Goal: Information Seeking & Learning: Learn about a topic

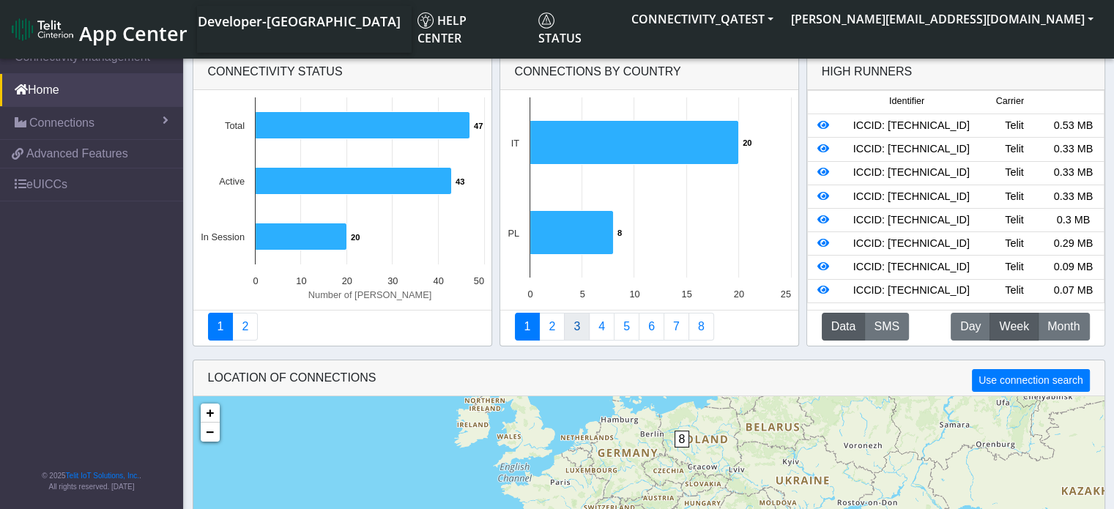
click at [577, 336] on link "3" at bounding box center [577, 327] width 26 height 28
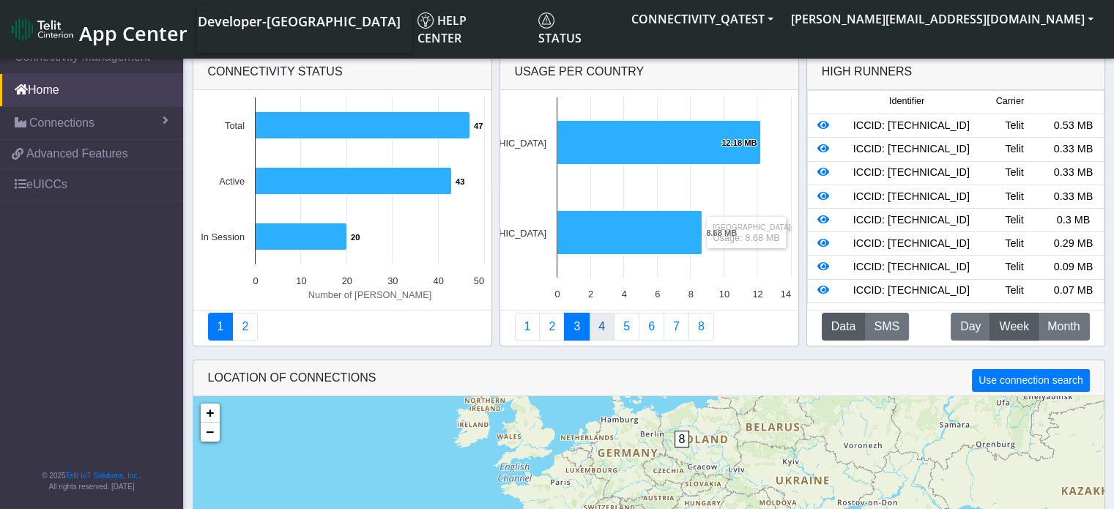
click at [606, 329] on link "4" at bounding box center [602, 327] width 26 height 28
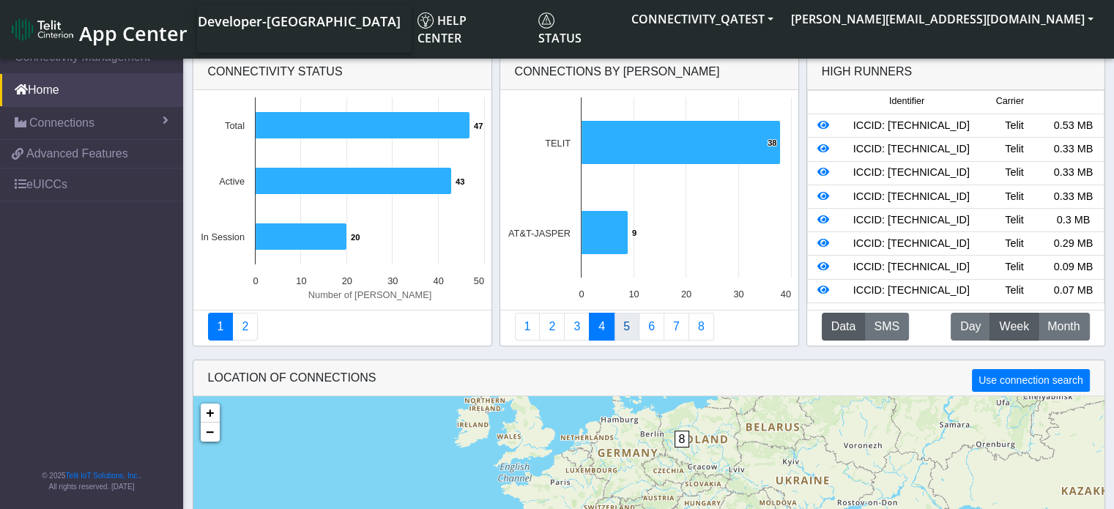
click at [627, 330] on link "5" at bounding box center [626, 327] width 26 height 28
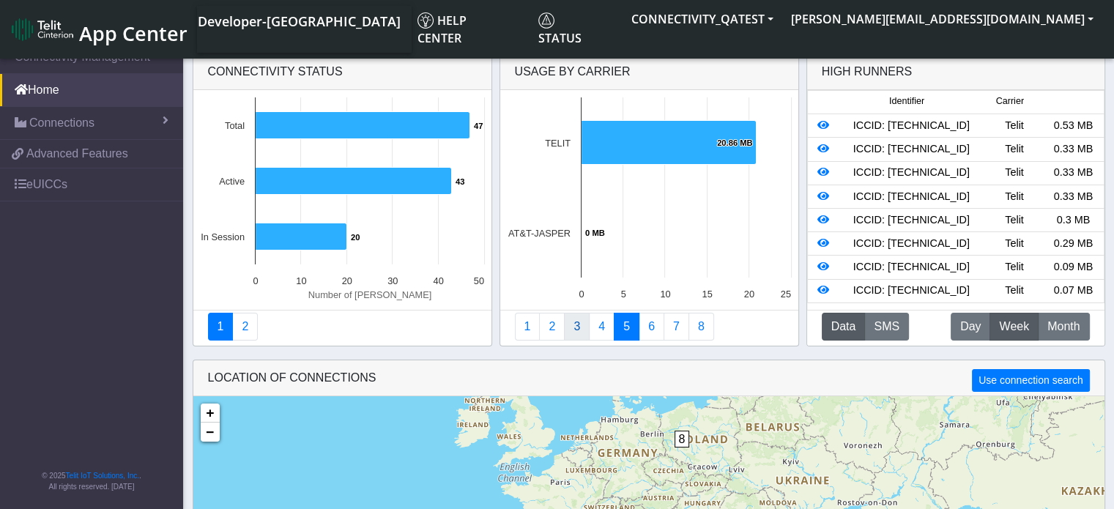
click at [581, 334] on link "3" at bounding box center [577, 327] width 26 height 28
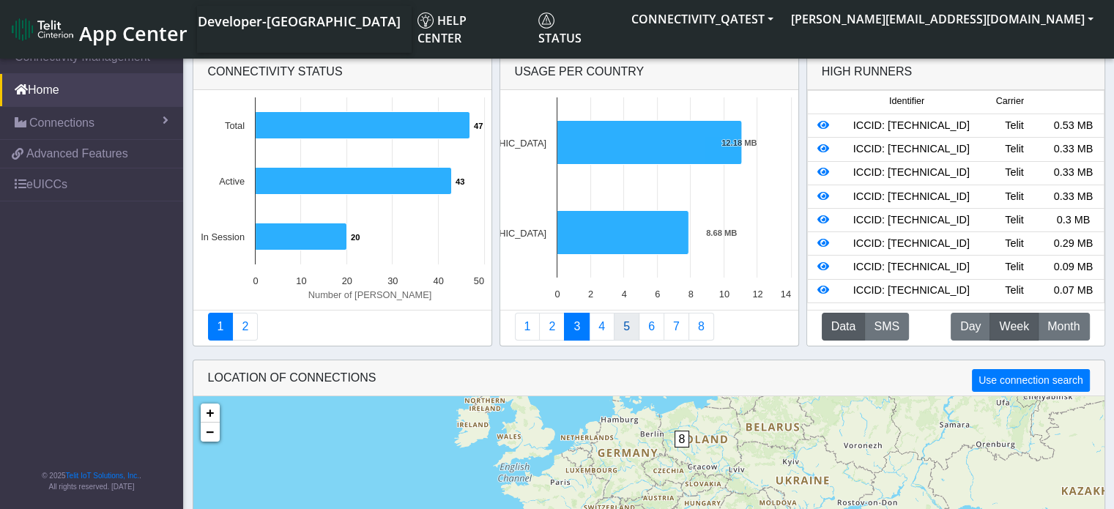
click at [624, 334] on link "5" at bounding box center [626, 327] width 26 height 28
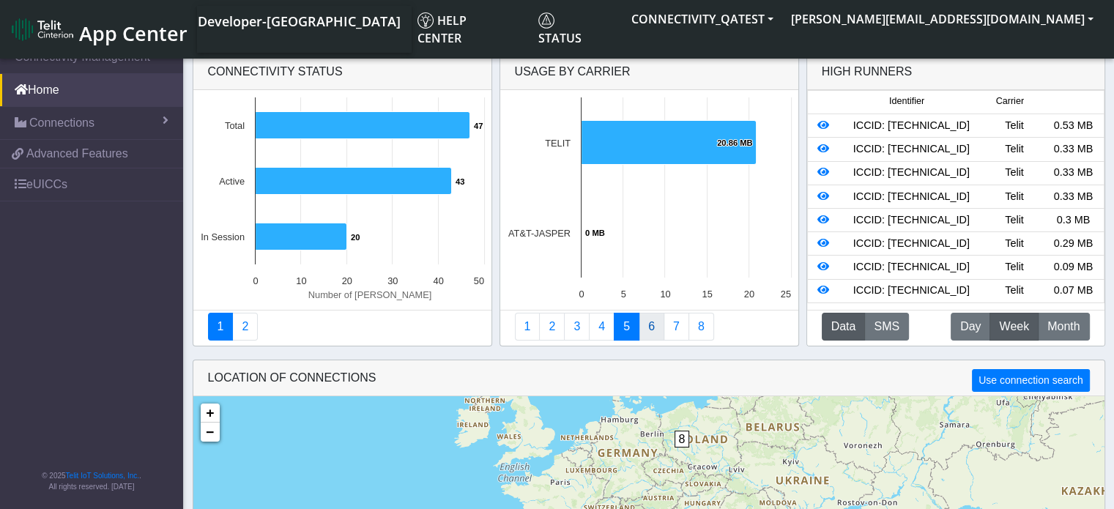
click at [649, 334] on link "6" at bounding box center [651, 327] width 26 height 28
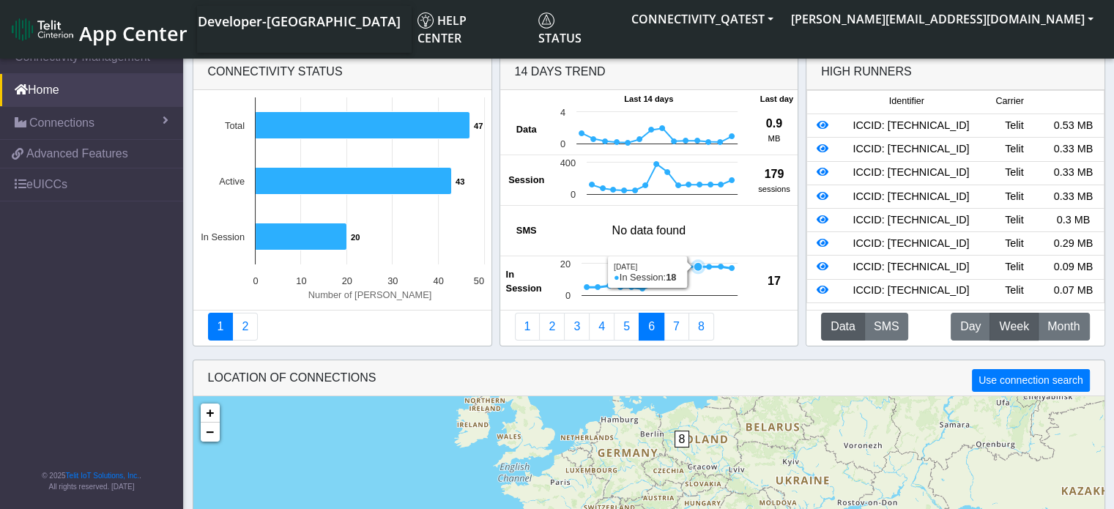
click at [699, 268] on icon at bounding box center [697, 266] width 9 height 9
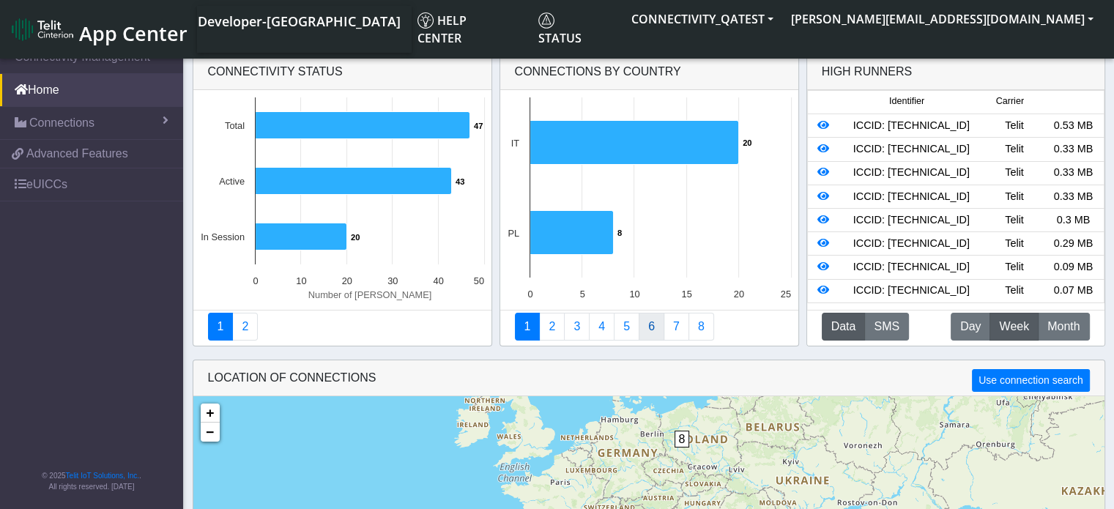
click at [652, 336] on link "6" at bounding box center [651, 327] width 26 height 28
